Goal: Task Accomplishment & Management: Manage account settings

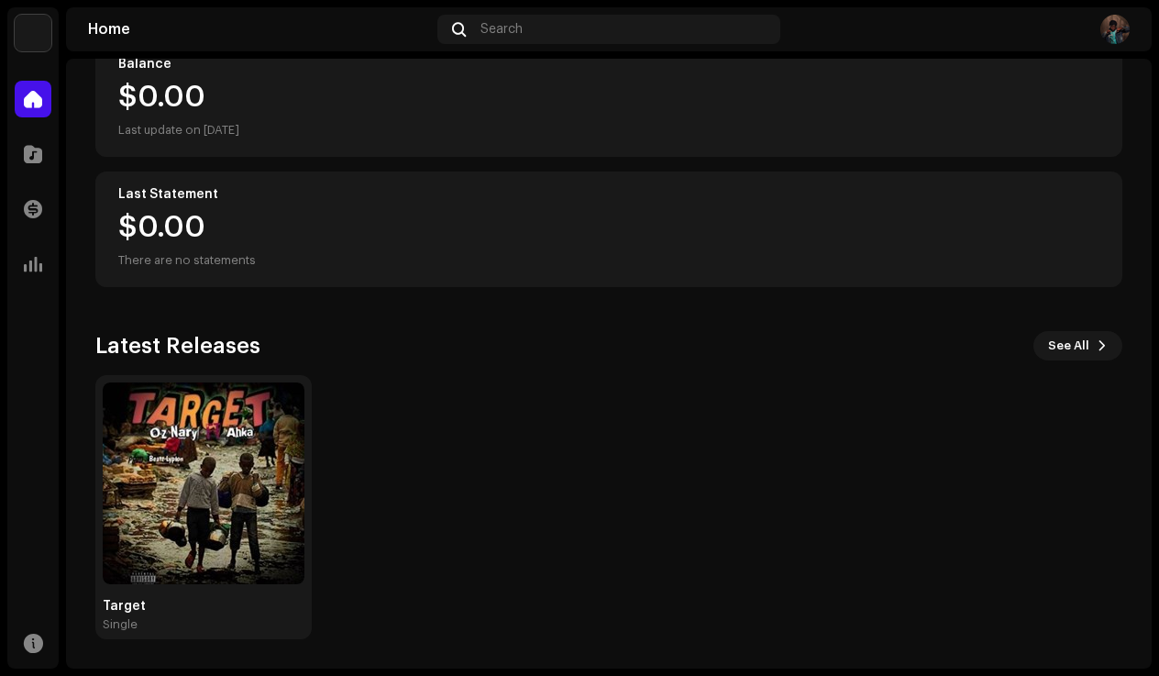
scroll to position [230, 0]
click at [172, 515] on img at bounding box center [204, 484] width 202 height 202
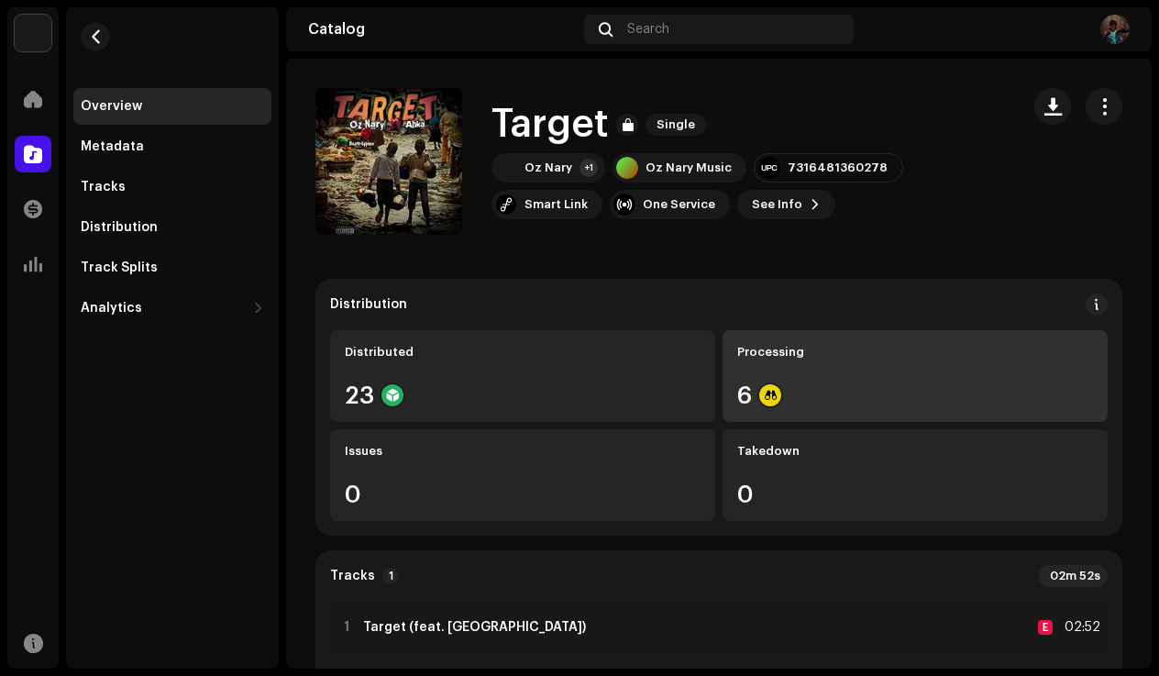
click at [806, 389] on div "6" at bounding box center [915, 395] width 356 height 24
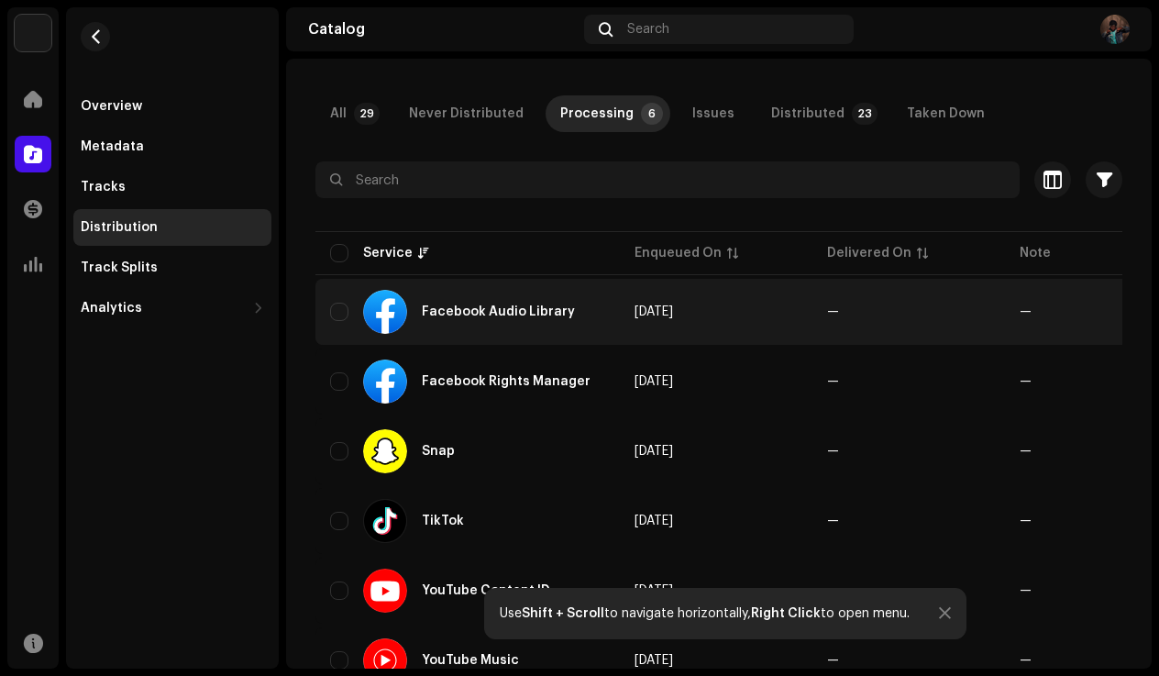
scroll to position [141, 0]
click at [344, 308] on input "checkbox" at bounding box center [339, 311] width 18 height 18
checkbox input "true"
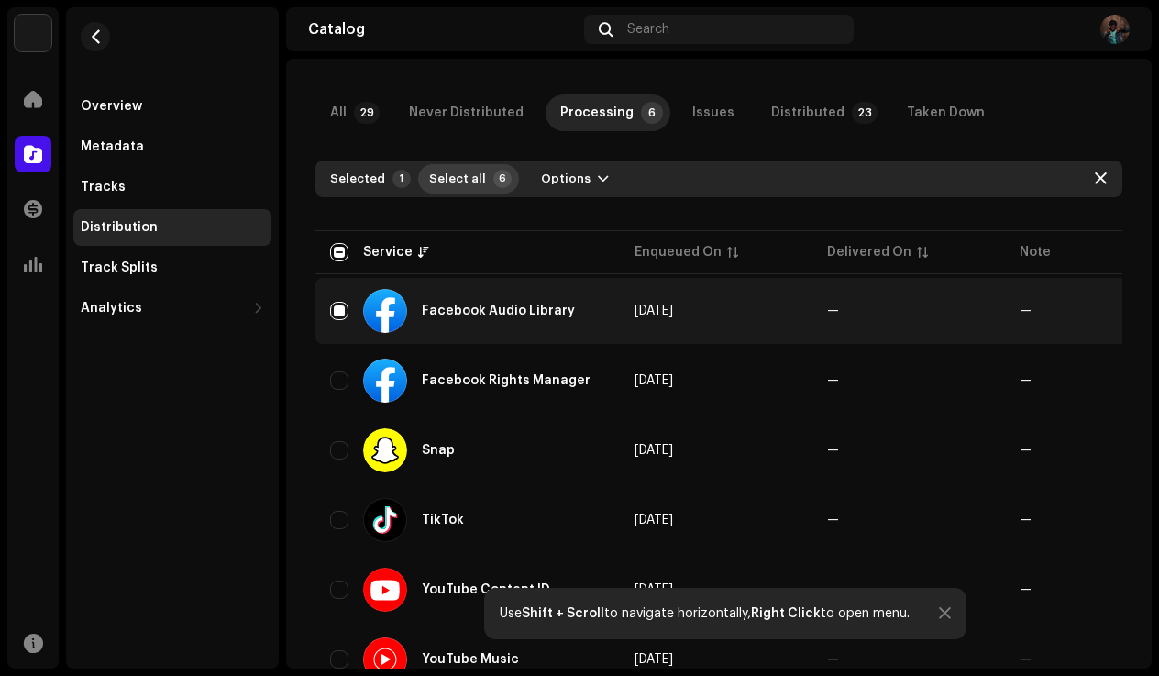
click at [475, 191] on span "Select all" at bounding box center [457, 179] width 57 height 37
checkbox input "true"
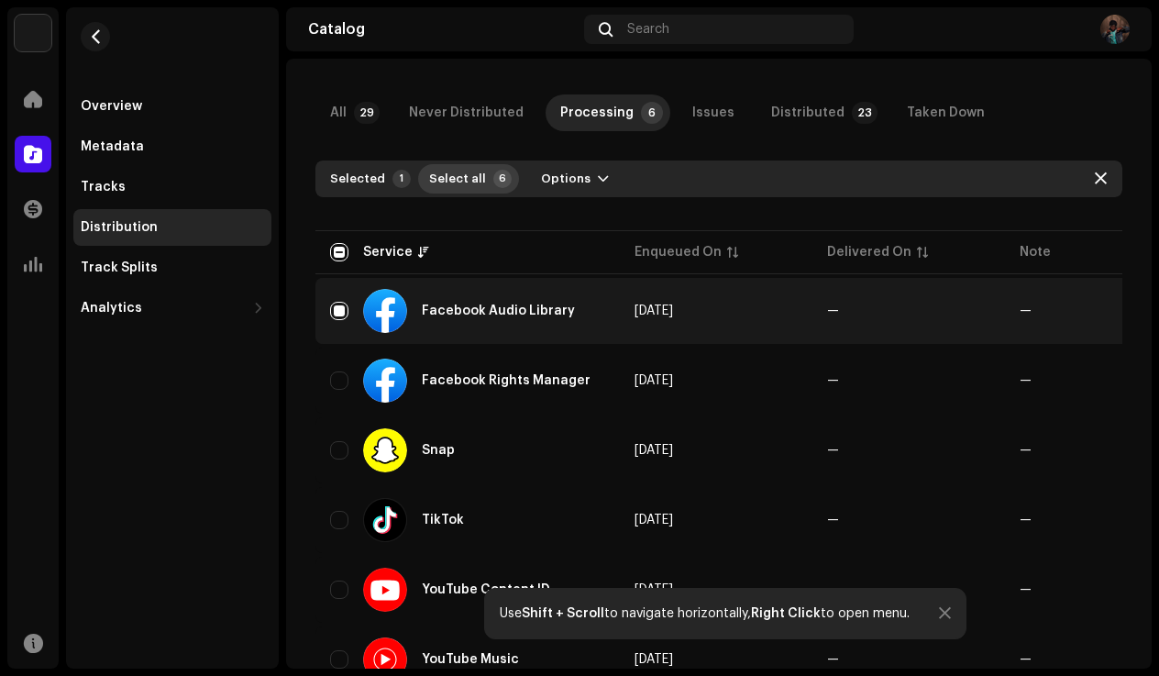
checkbox input "true"
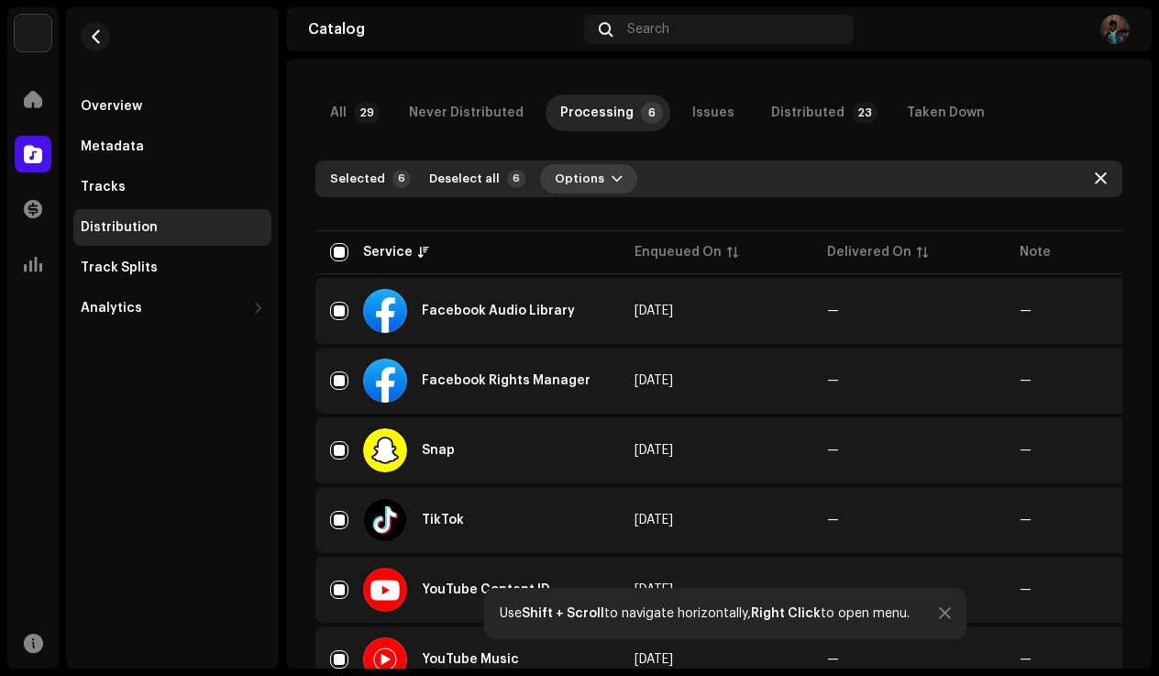
click at [594, 175] on span "Options" at bounding box center [580, 179] width 50 height 37
click at [593, 215] on span "Distribute" at bounding box center [583, 220] width 65 height 15
click at [99, 29] on span "button" at bounding box center [96, 36] width 14 height 15
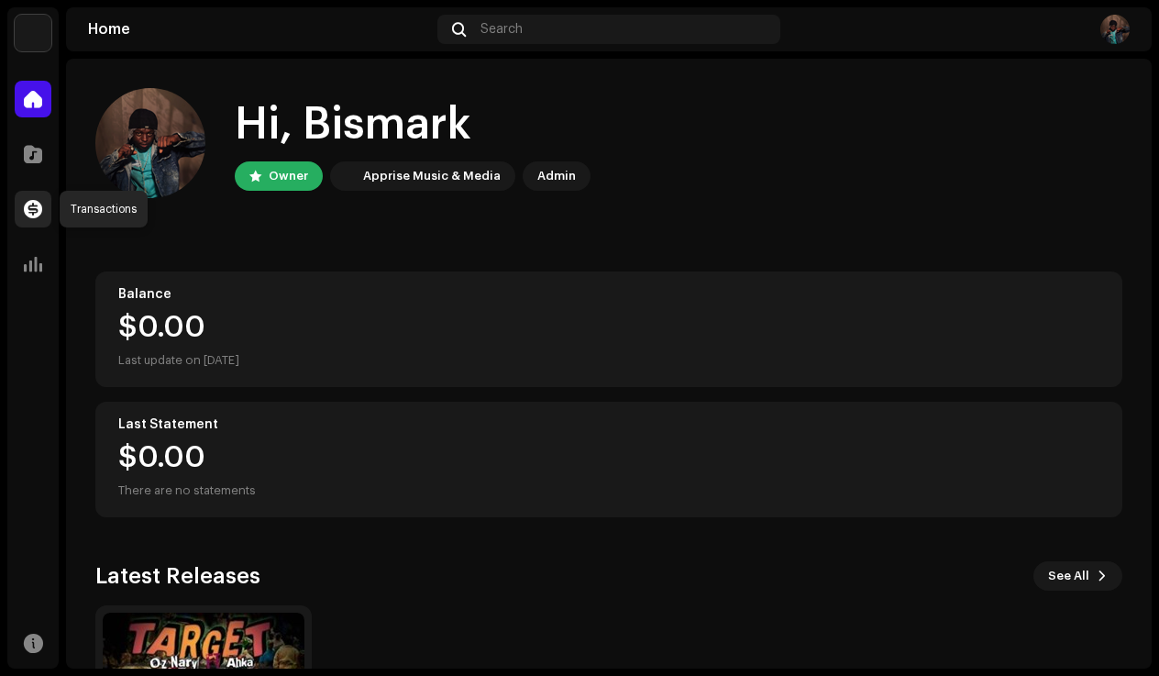
click at [38, 207] on span at bounding box center [33, 209] width 18 height 15
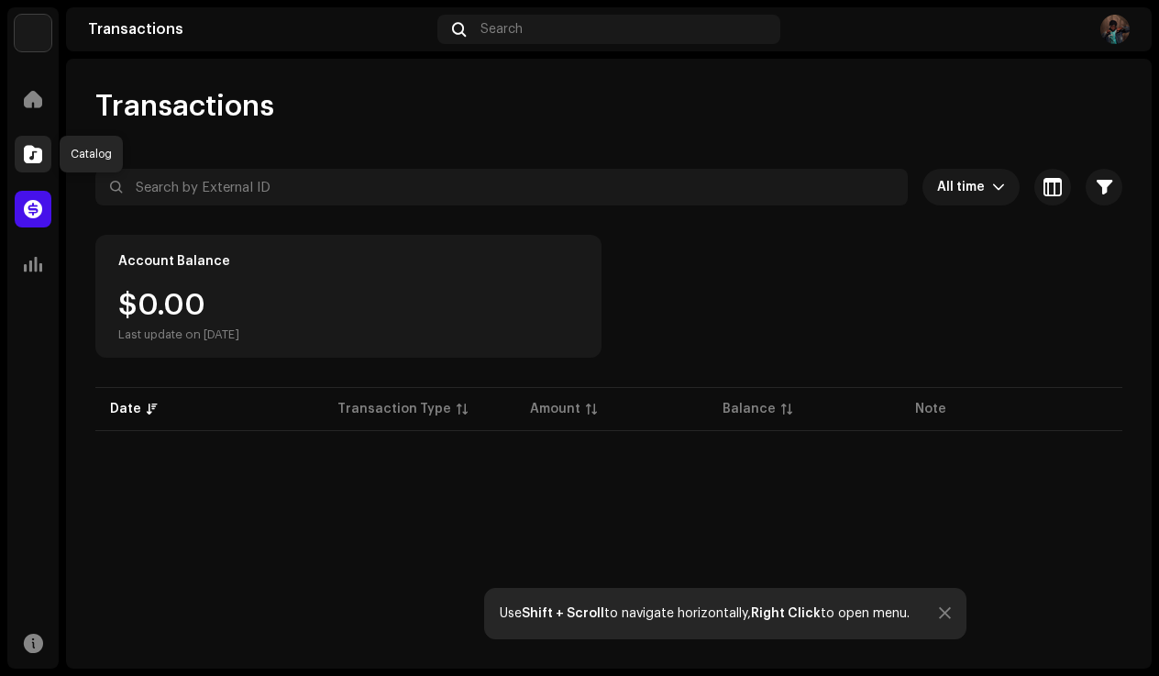
click at [36, 150] on span at bounding box center [33, 154] width 18 height 15
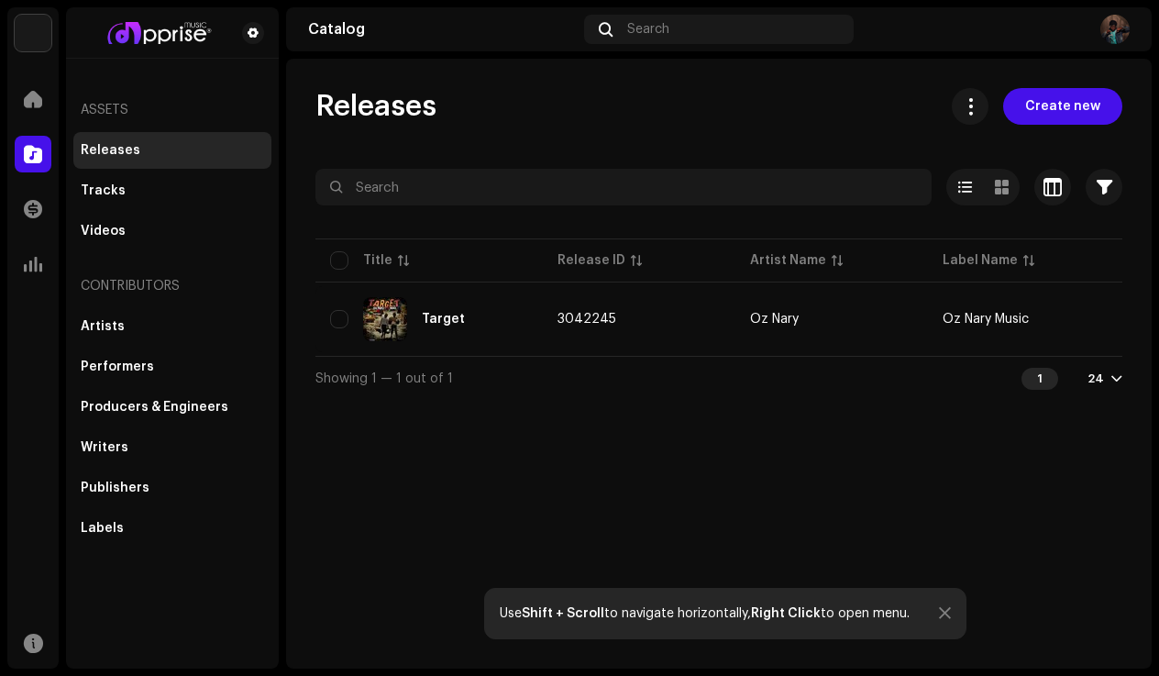
click at [106, 157] on div "Releases" at bounding box center [111, 150] width 60 height 15
click at [106, 156] on div "Releases" at bounding box center [111, 150] width 60 height 15
click at [28, 87] on div at bounding box center [33, 99] width 37 height 37
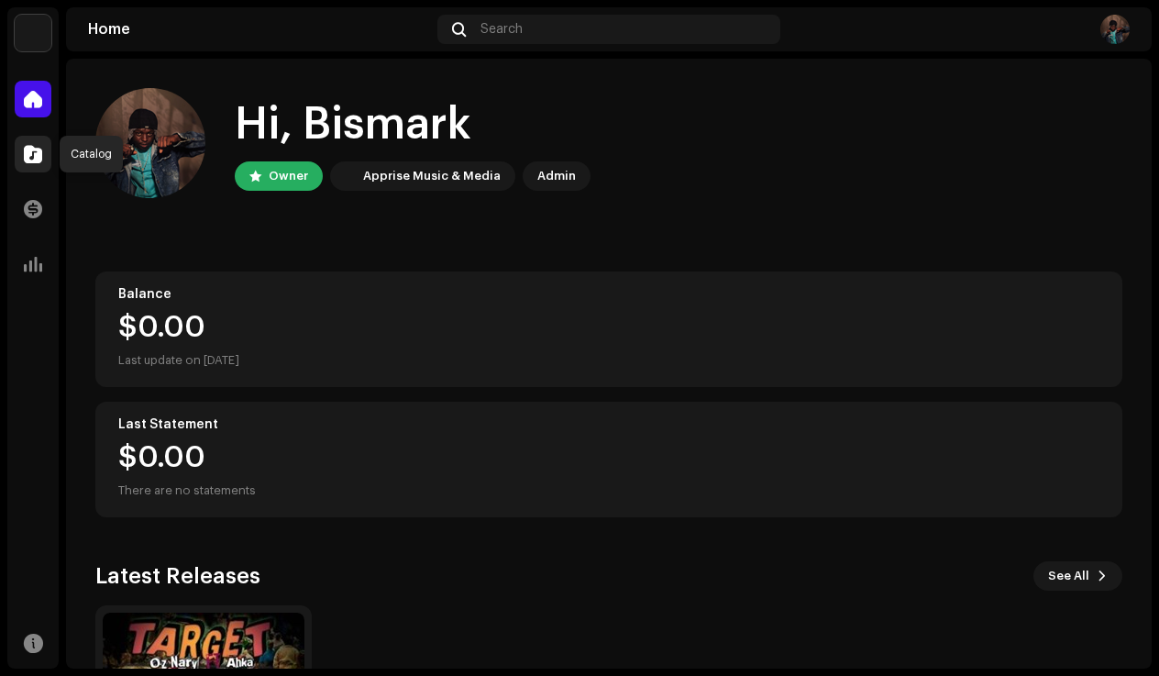
click at [30, 160] on span at bounding box center [33, 154] width 18 height 15
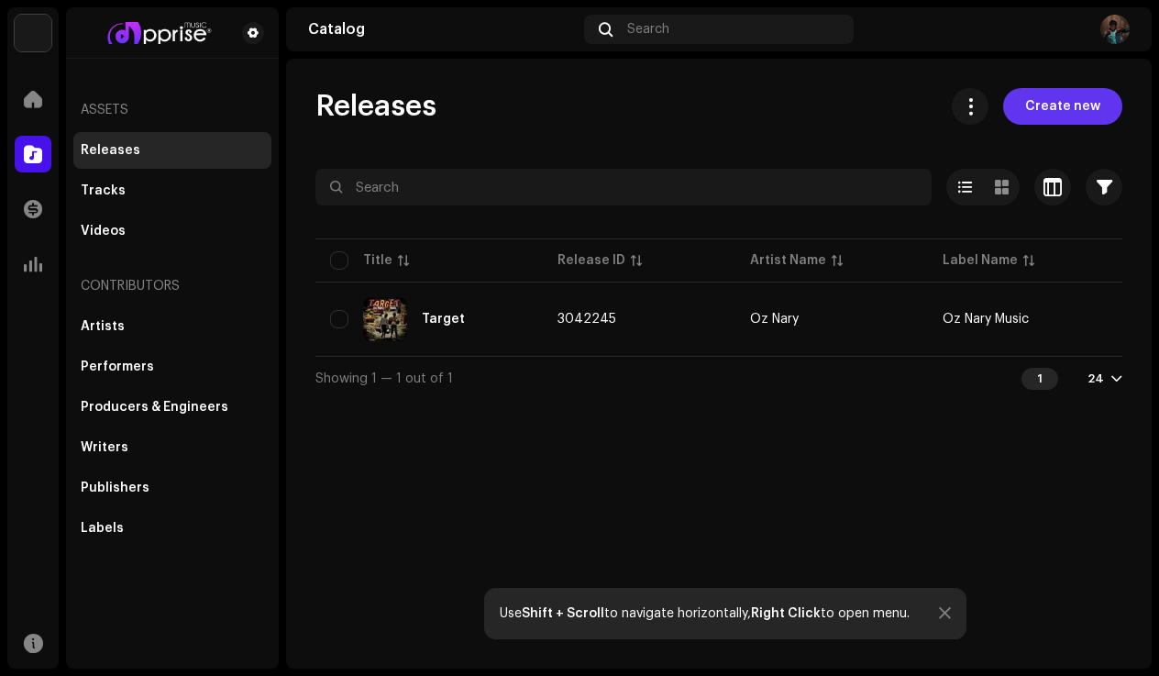
click at [1083, 99] on span "Create new" at bounding box center [1063, 106] width 75 height 37
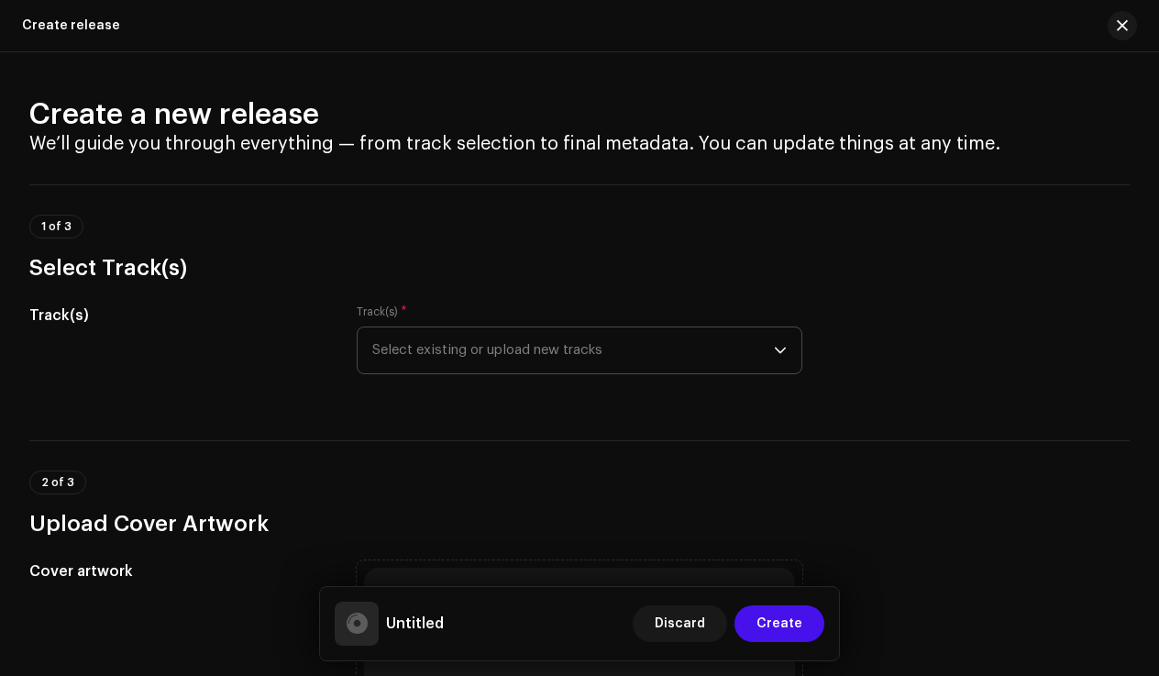
click at [767, 349] on span "Select existing or upload new tracks" at bounding box center [573, 350] width 403 height 46
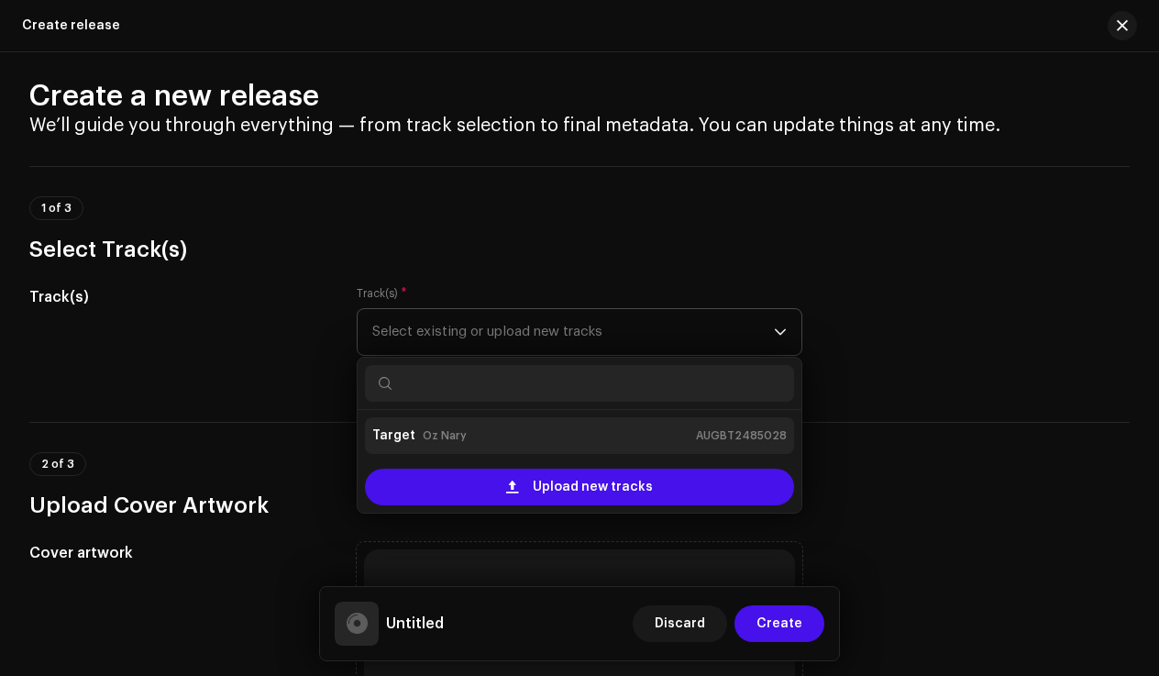
scroll to position [32, 0]
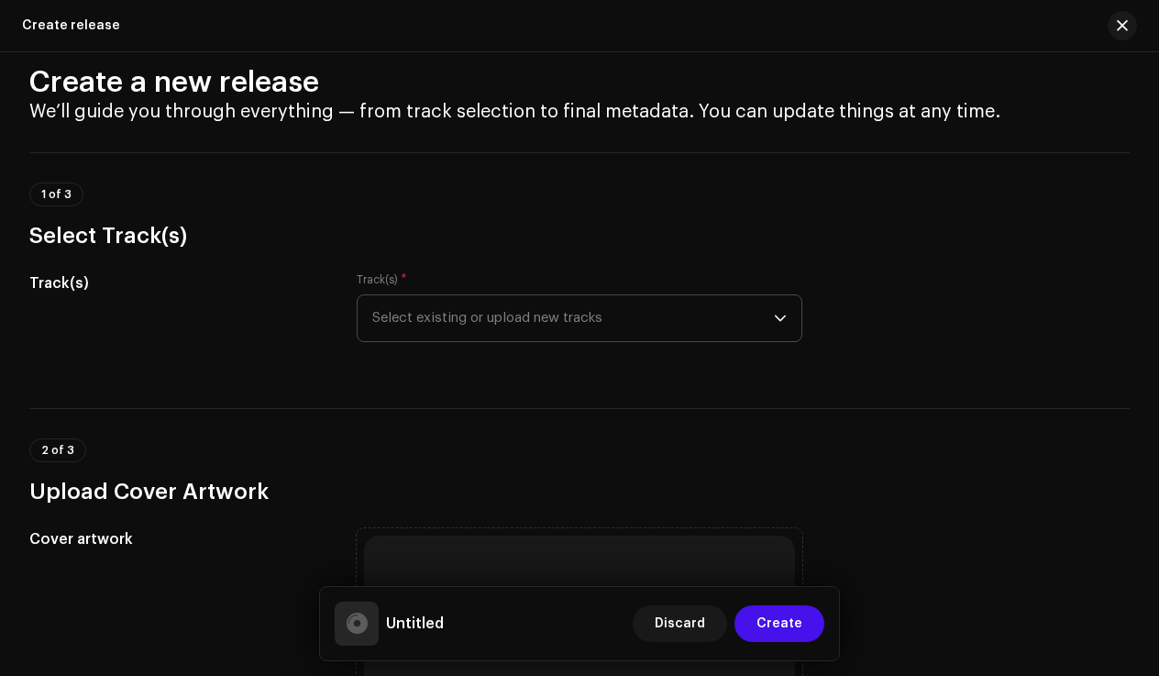
drag, startPoint x: 791, startPoint y: 327, endPoint x: 784, endPoint y: 340, distance: 15.2
click at [791, 327] on p-select "Select existing or upload new tracks" at bounding box center [580, 318] width 447 height 48
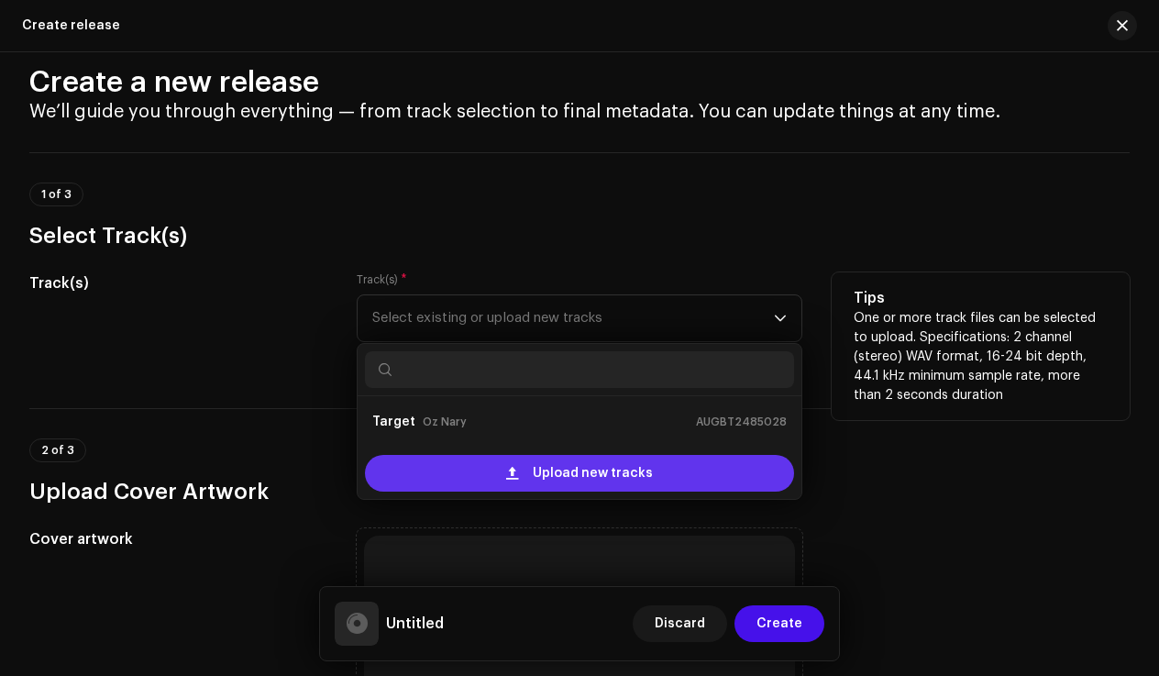
click at [726, 475] on div "Upload new tracks" at bounding box center [580, 473] width 430 height 37
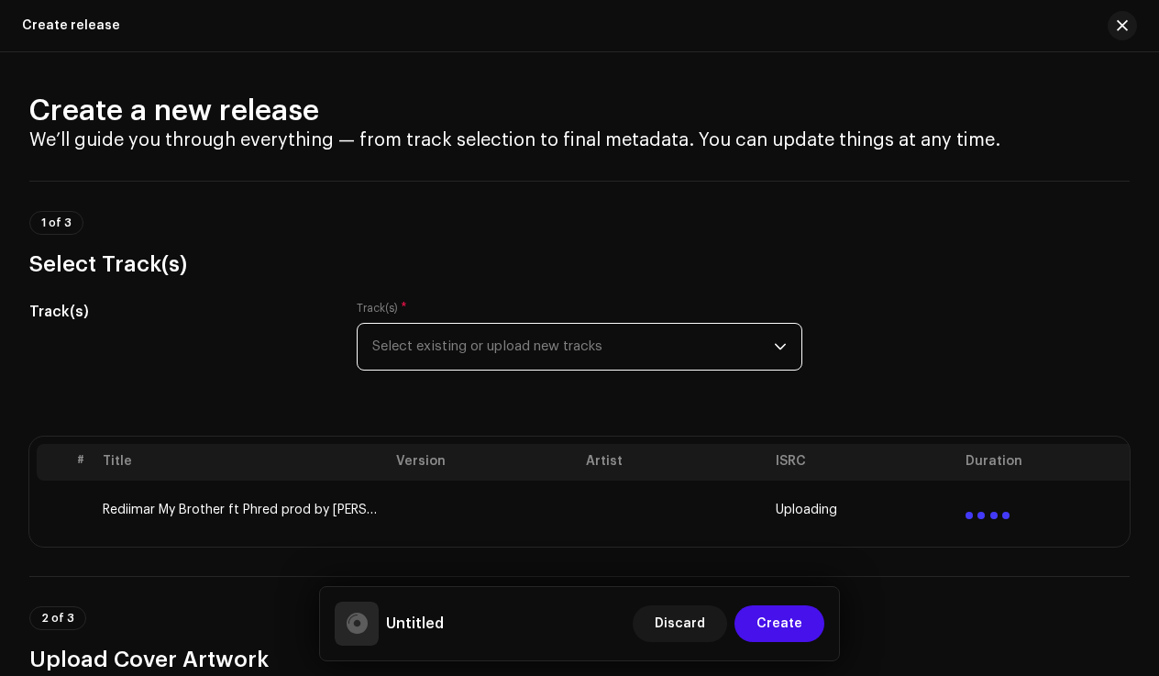
scroll to position [3, 0]
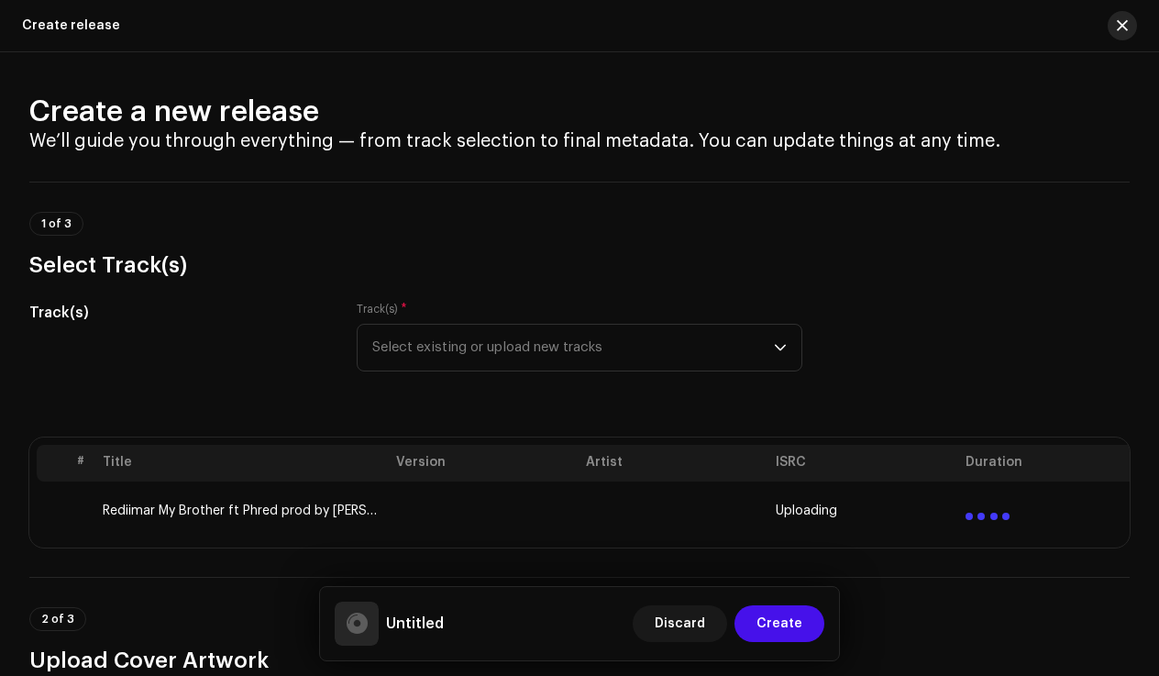
click at [1115, 17] on button "button" at bounding box center [1122, 25] width 29 height 29
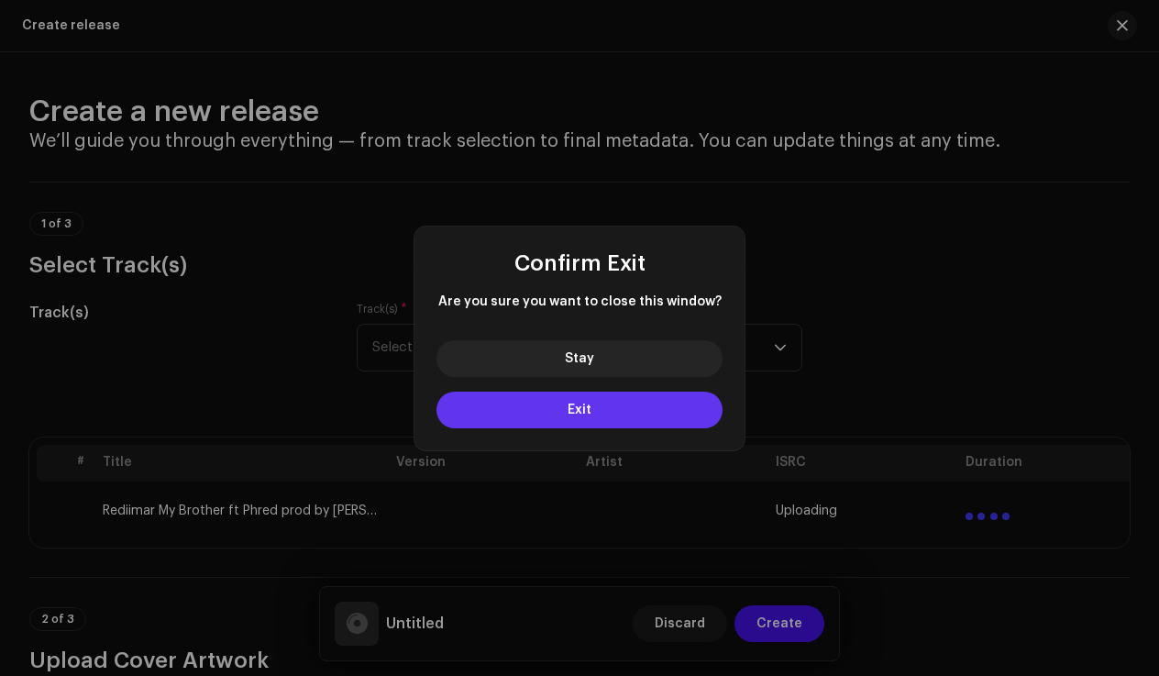
click at [540, 417] on button "Exit" at bounding box center [580, 410] width 286 height 37
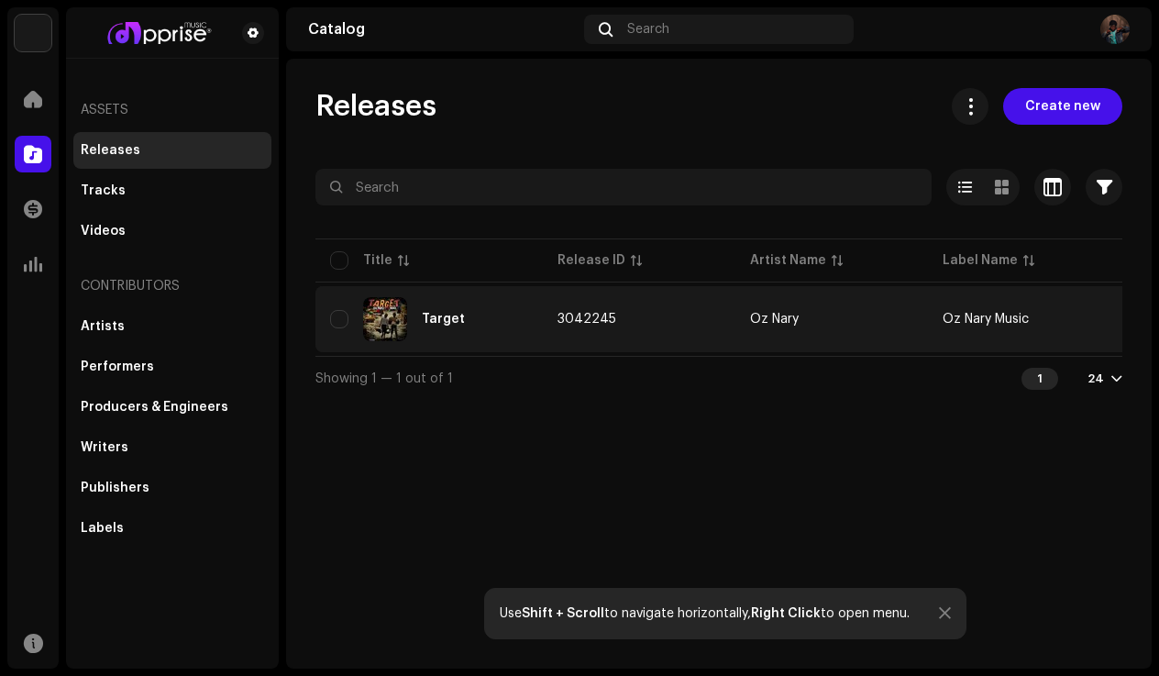
click at [386, 320] on img at bounding box center [385, 319] width 44 height 44
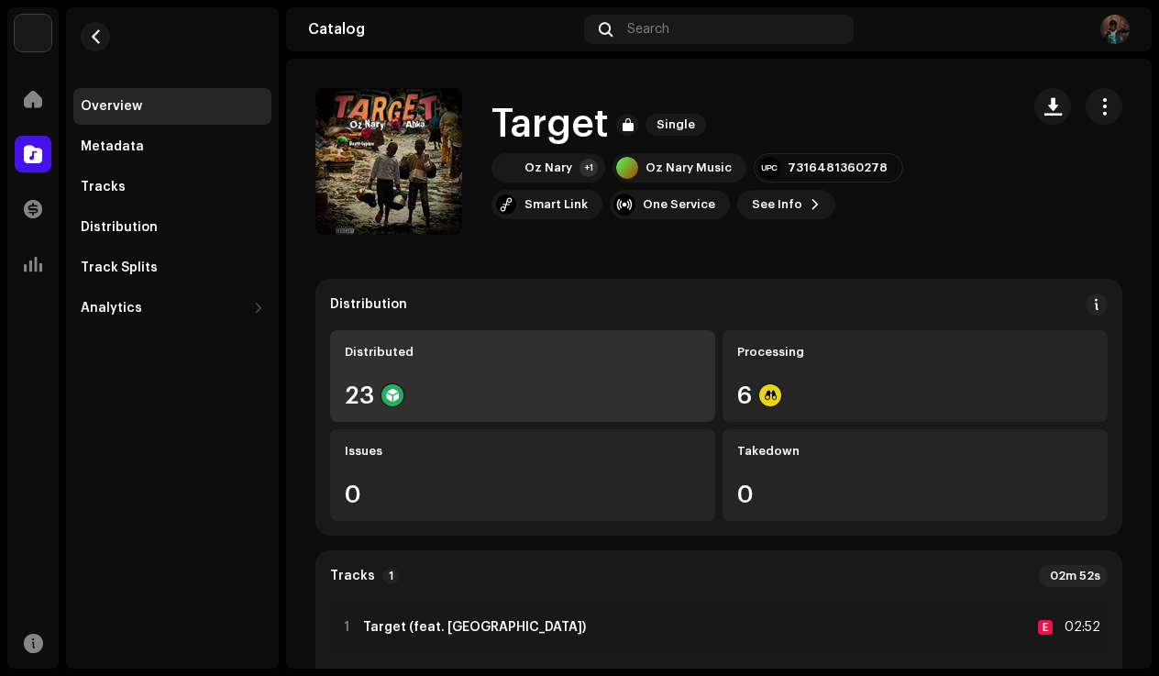
click at [459, 377] on div "Distributed 23" at bounding box center [522, 376] width 385 height 92
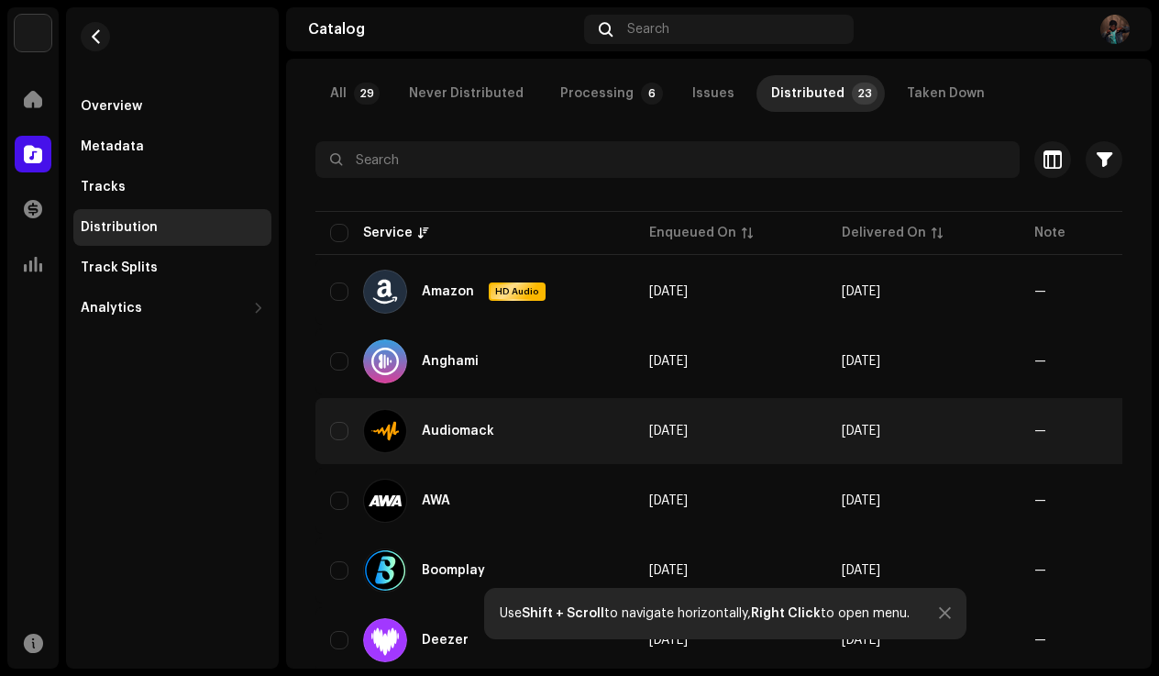
click at [503, 460] on td "Audiomack" at bounding box center [475, 431] width 319 height 66
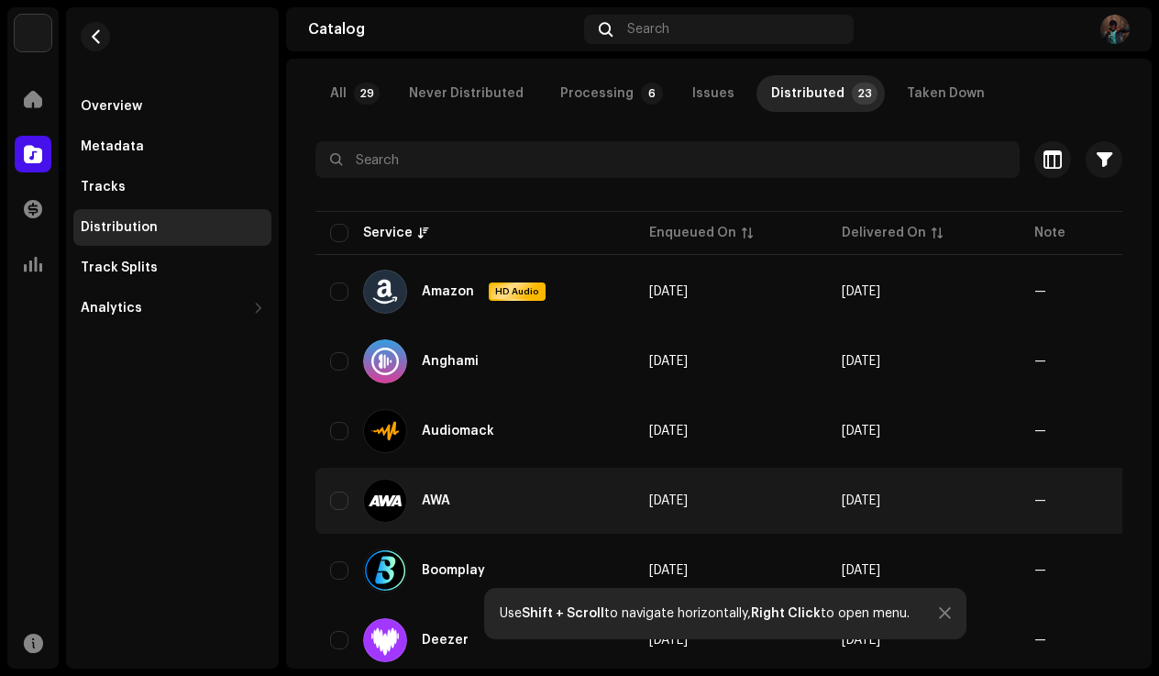
click at [502, 474] on td "AWA" at bounding box center [475, 501] width 319 height 66
click at [502, 478] on td "AWA" at bounding box center [475, 501] width 319 height 66
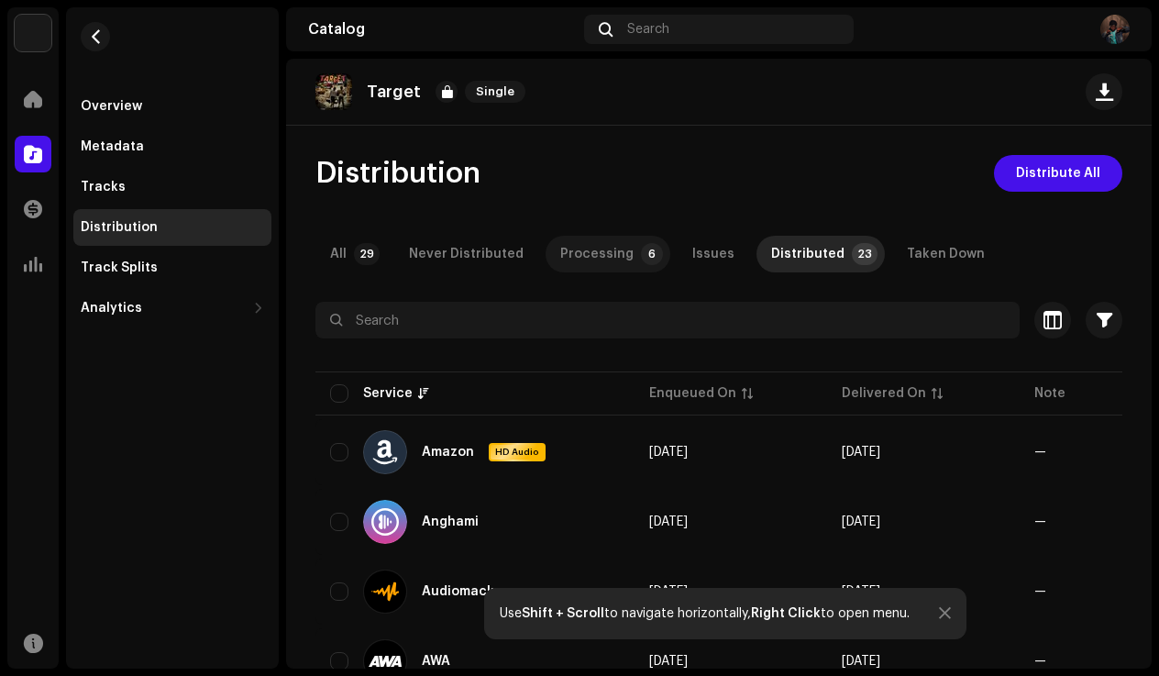
drag, startPoint x: 587, startPoint y: 244, endPoint x: 587, endPoint y: 260, distance: 15.6
click at [568, 251] on div "Processing" at bounding box center [596, 254] width 73 height 37
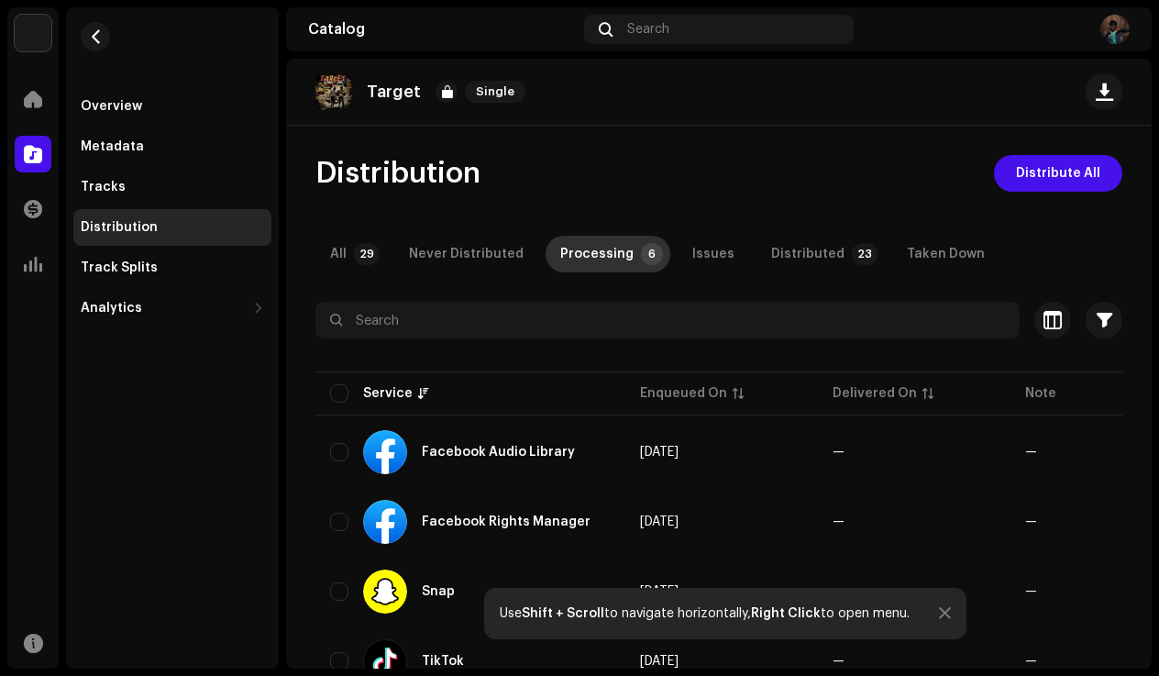
click at [568, 249] on div "Processing" at bounding box center [596, 254] width 73 height 37
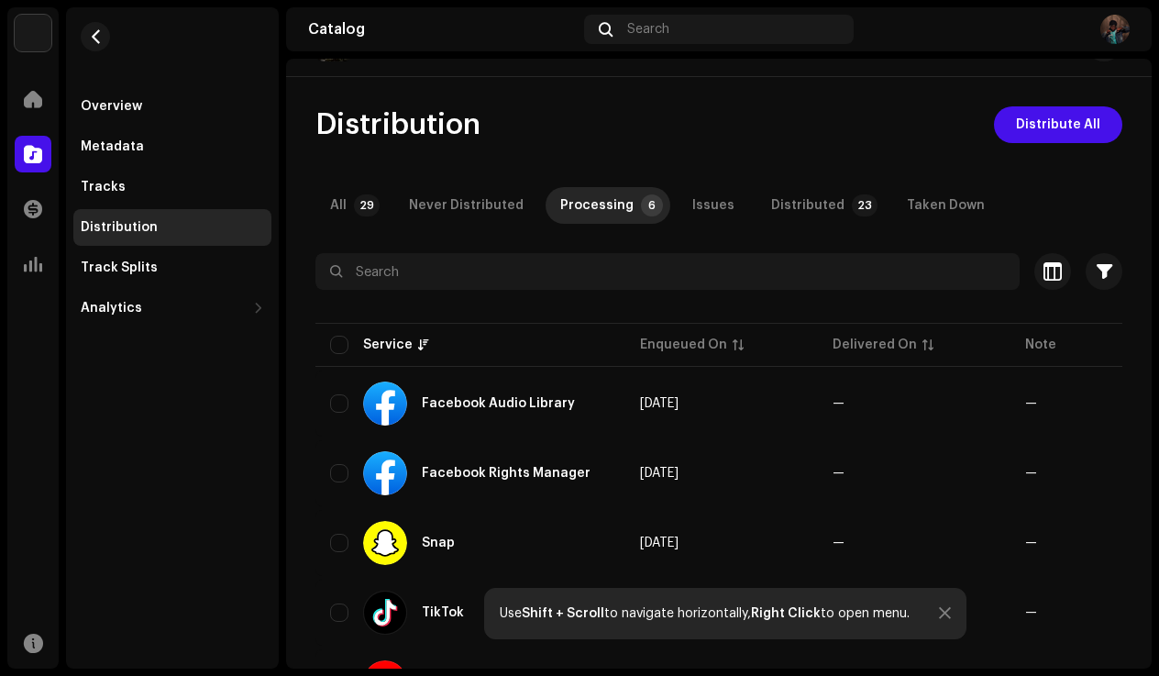
scroll to position [41, 0]
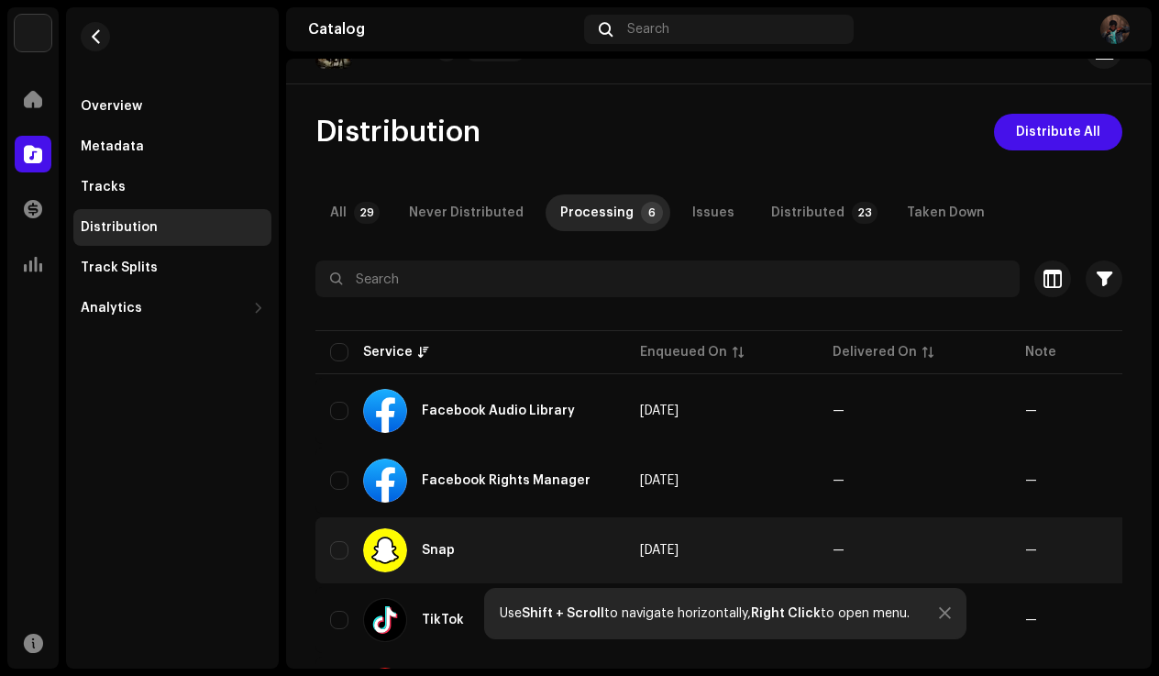
click at [828, 547] on td "—" at bounding box center [914, 550] width 193 height 66
click at [845, 546] on td "—" at bounding box center [914, 550] width 193 height 66
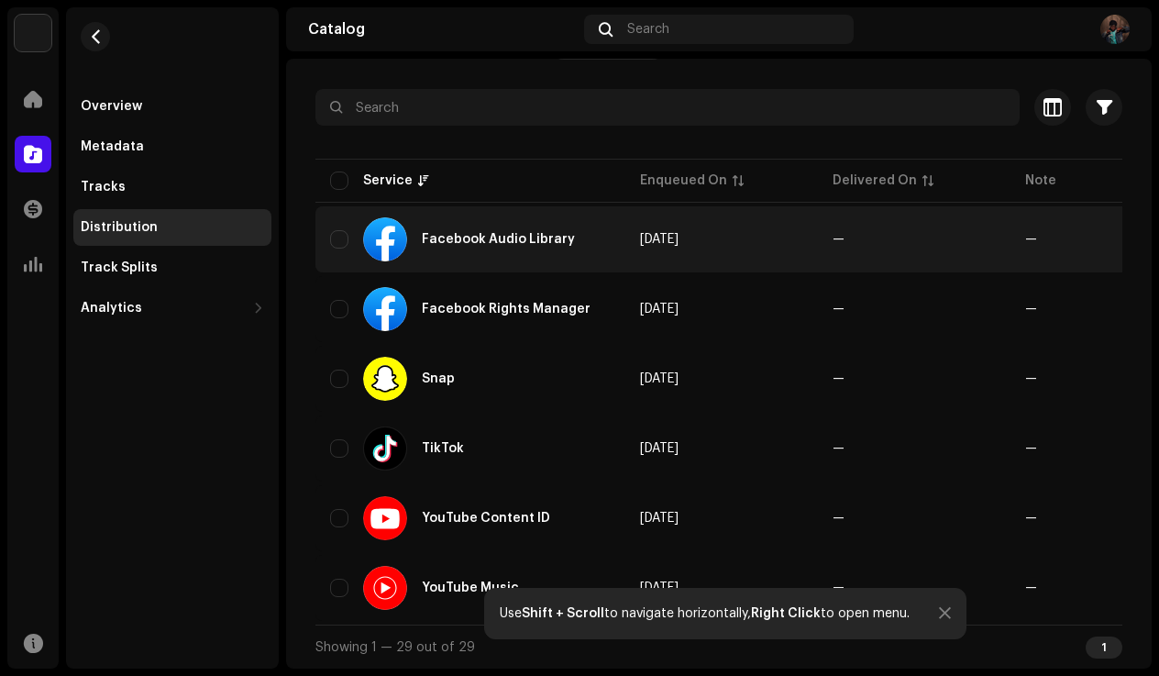
scroll to position [220, 0]
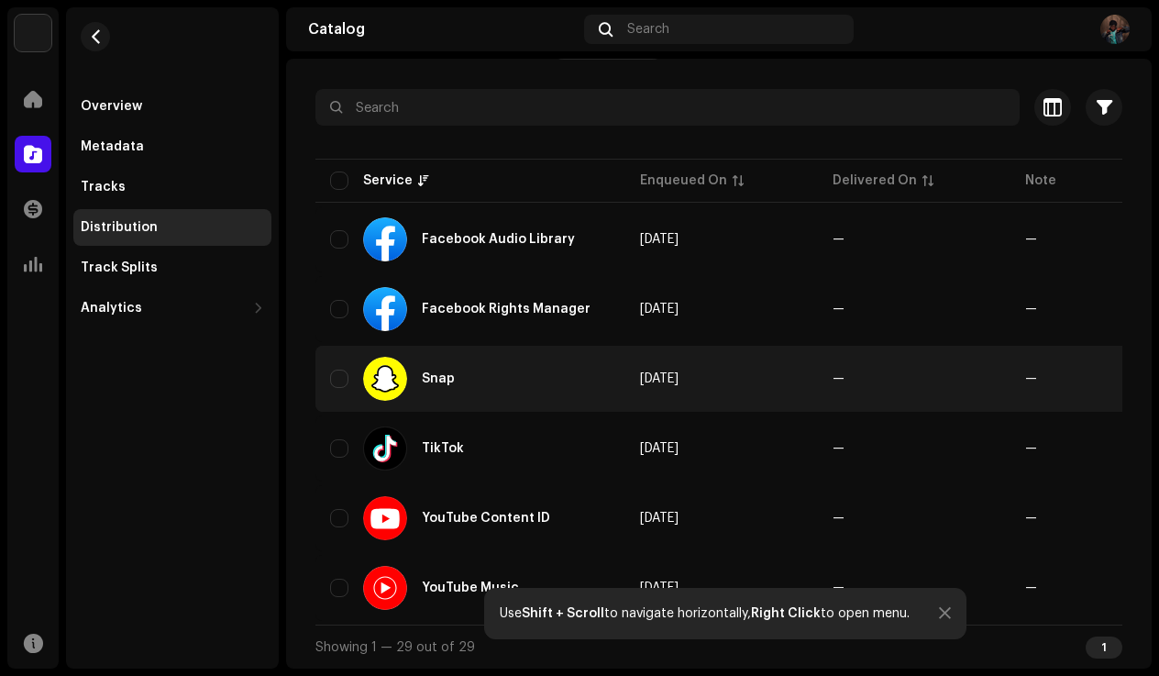
click at [465, 366] on div "Snap" at bounding box center [416, 379] width 106 height 44
drag, startPoint x: 475, startPoint y: 366, endPoint x: 649, endPoint y: 366, distance: 173.4
click at [480, 366] on div "Snap" at bounding box center [470, 379] width 281 height 44
click at [678, 372] on span "[DATE]" at bounding box center [659, 378] width 39 height 13
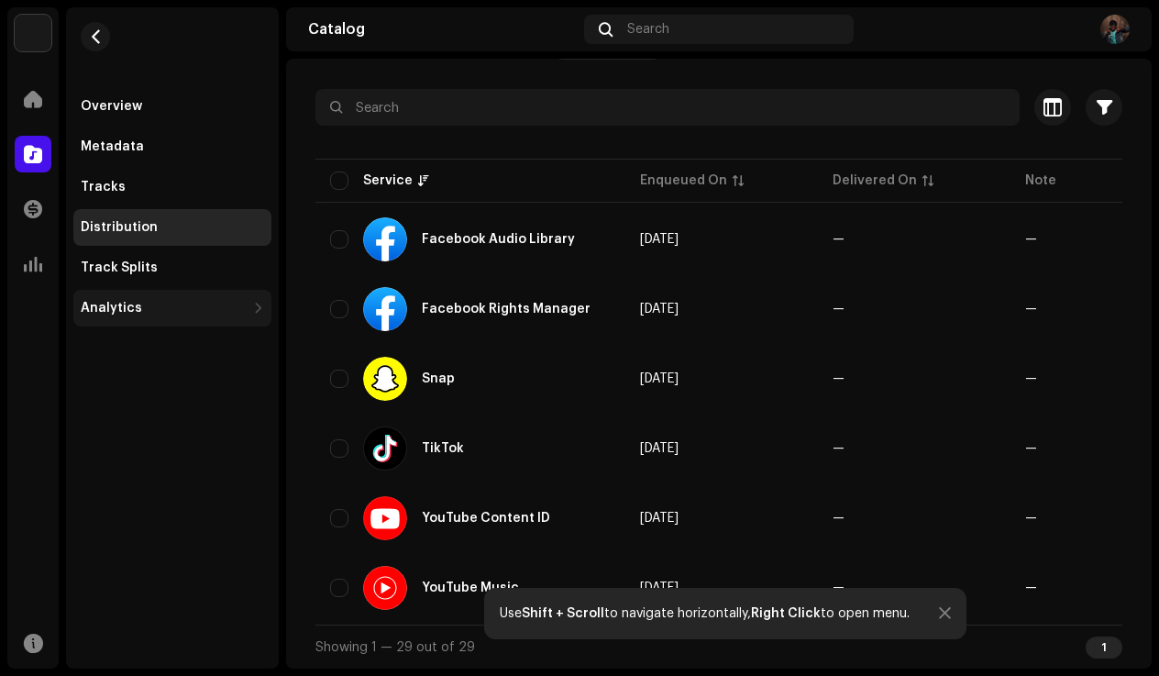
click at [121, 314] on div "Analytics" at bounding box center [111, 308] width 61 height 15
click at [83, 313] on div "Analytics" at bounding box center [172, 308] width 198 height 37
click at [88, 313] on div "Analytics" at bounding box center [111, 308] width 61 height 15
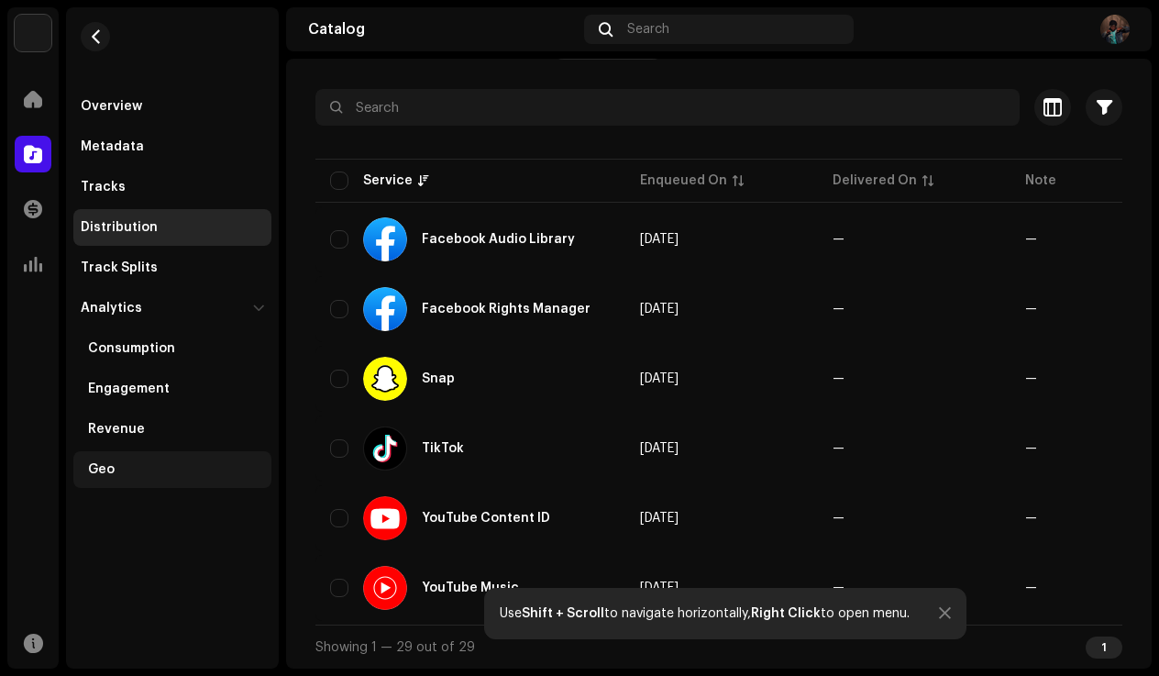
click at [108, 481] on div "Geo" at bounding box center [172, 469] width 198 height 37
click at [104, 464] on div "Geo" at bounding box center [101, 469] width 27 height 15
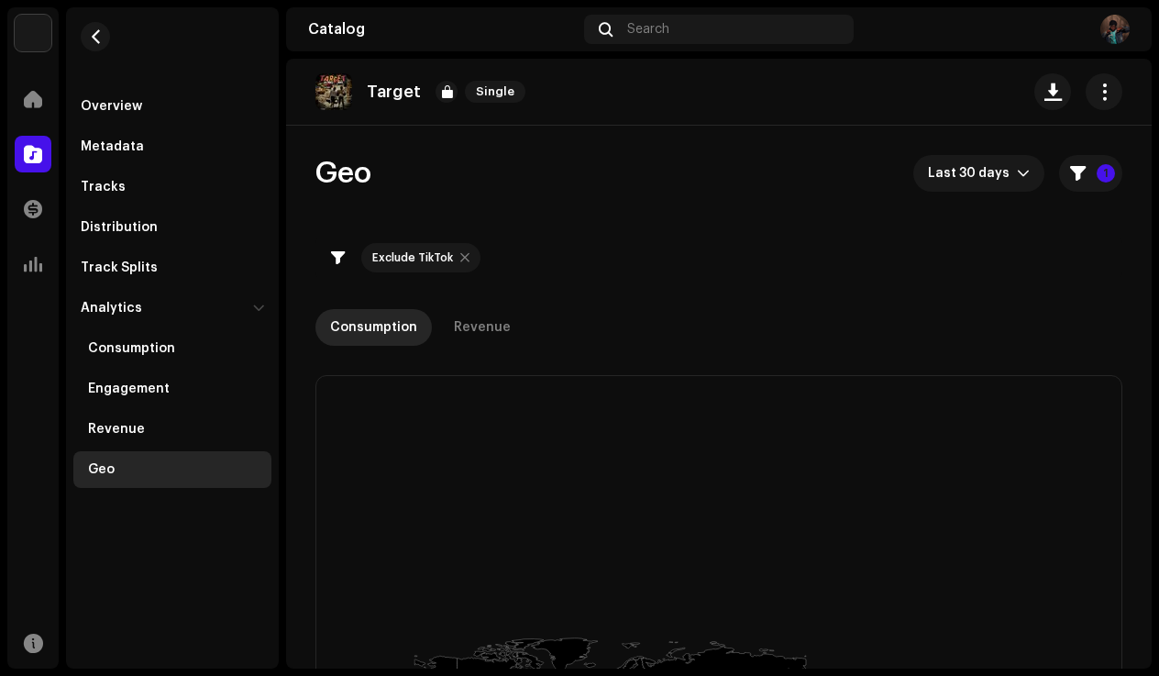
click at [464, 254] on div at bounding box center [464, 257] width 9 height 15
checkbox input "false"
